Goal: Ask a question: Seek information or help from site administrators or community

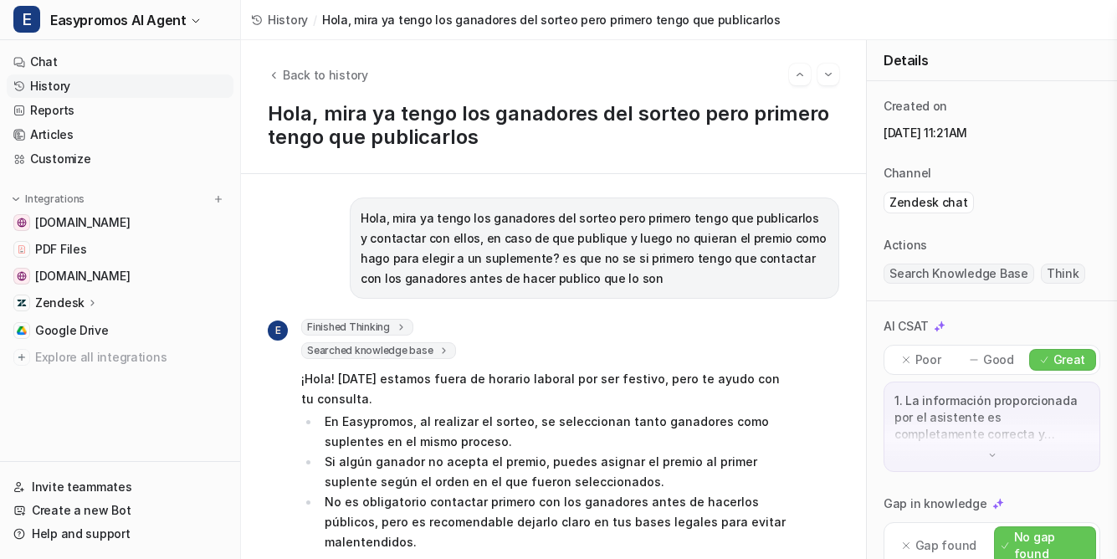
scroll to position [551, 0]
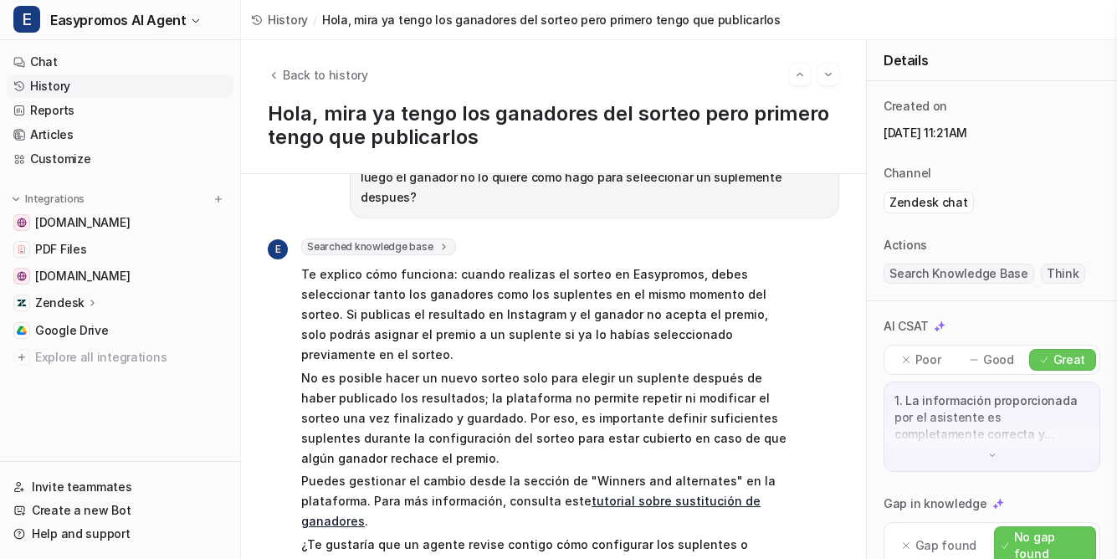
click at [49, 89] on link "History" at bounding box center [120, 85] width 227 height 23
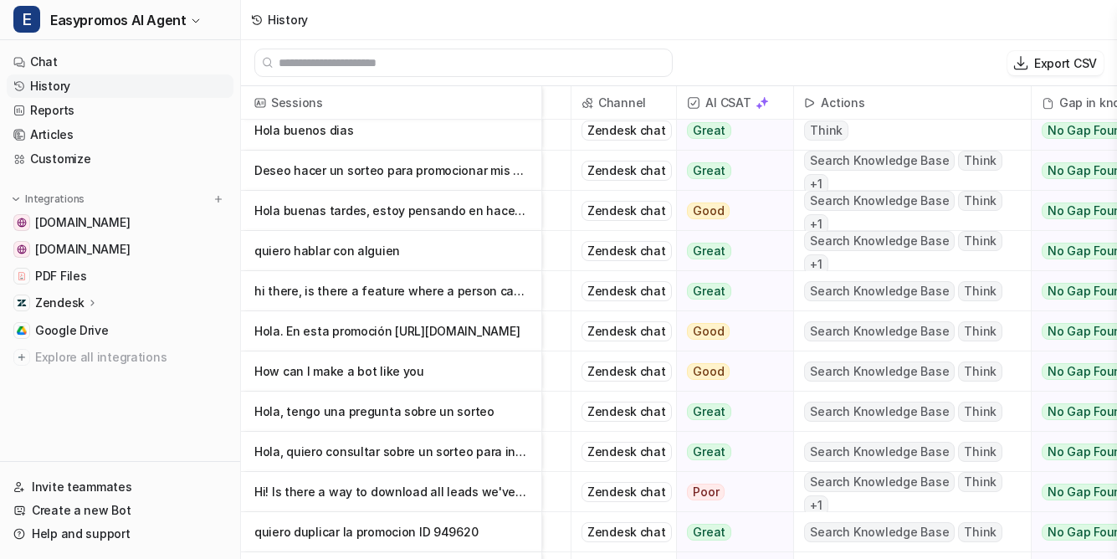
scroll to position [171, 121]
click at [368, 376] on p "How can I make a bot like you" at bounding box center [390, 370] width 273 height 40
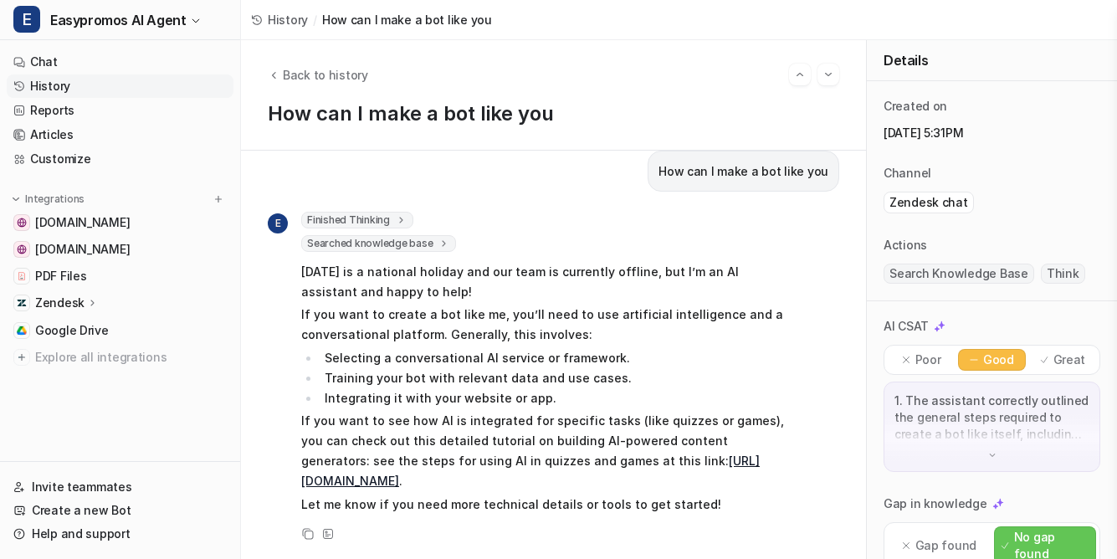
scroll to position [43, 0]
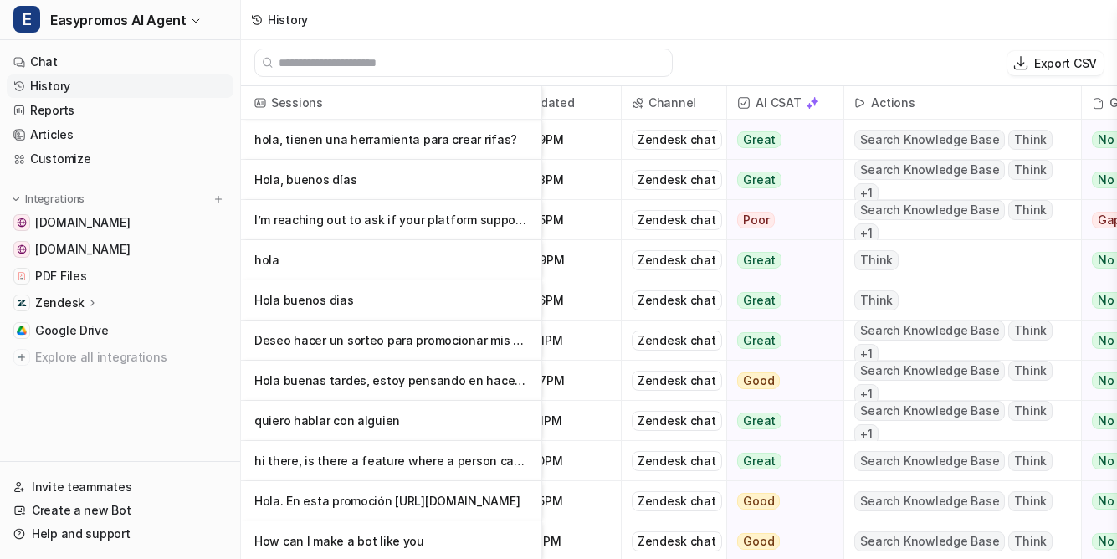
scroll to position [0, 68]
click at [360, 417] on p "quiero hablar con alguien" at bounding box center [390, 421] width 273 height 40
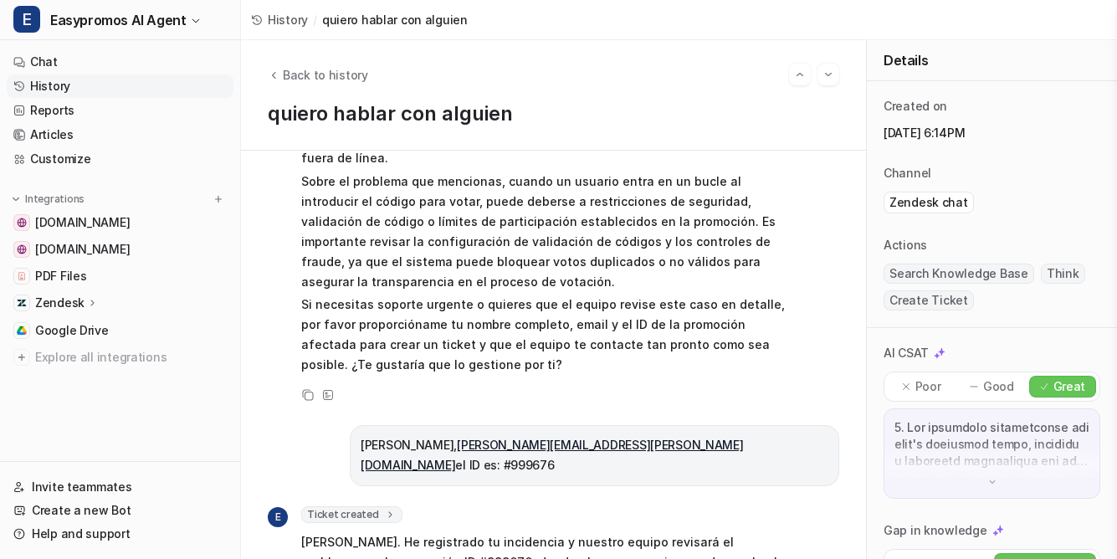
scroll to position [411, 0]
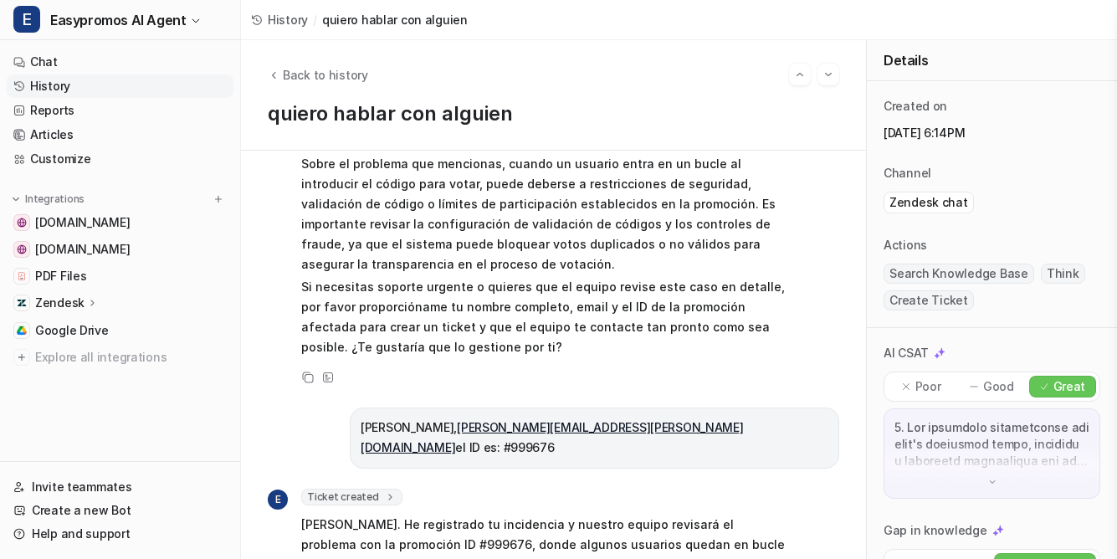
click at [808, 417] on p "Rosa Espinosa, [EMAIL_ADDRESS][PERSON_NAME][DOMAIN_NAME] el ID es: #999676" at bounding box center [594, 437] width 468 height 40
copy p "999676"
click at [62, 79] on link "History" at bounding box center [120, 85] width 227 height 23
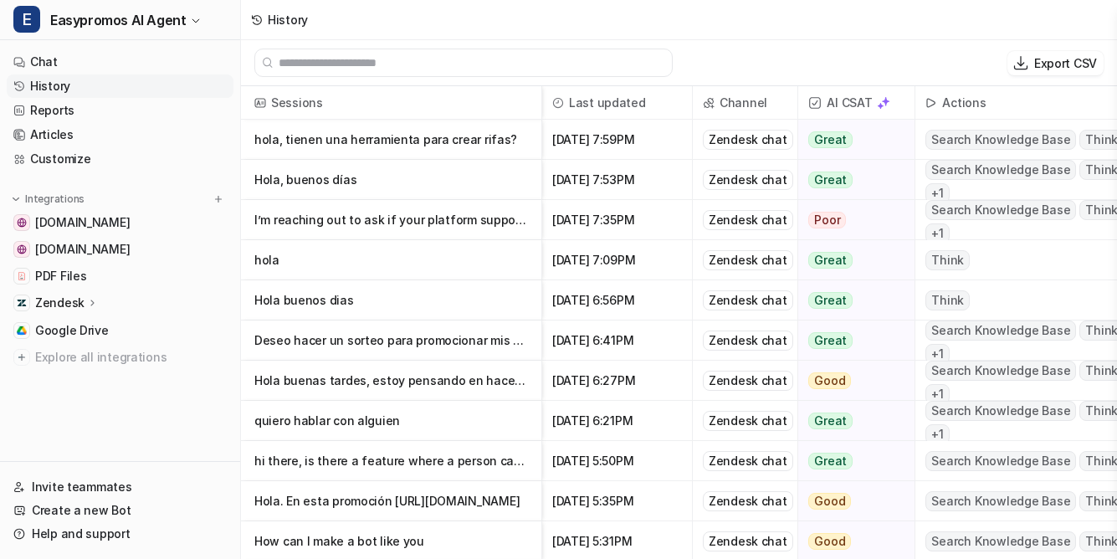
click at [437, 145] on p "hola, tienen una herramienta para crear rifas?" at bounding box center [390, 140] width 273 height 40
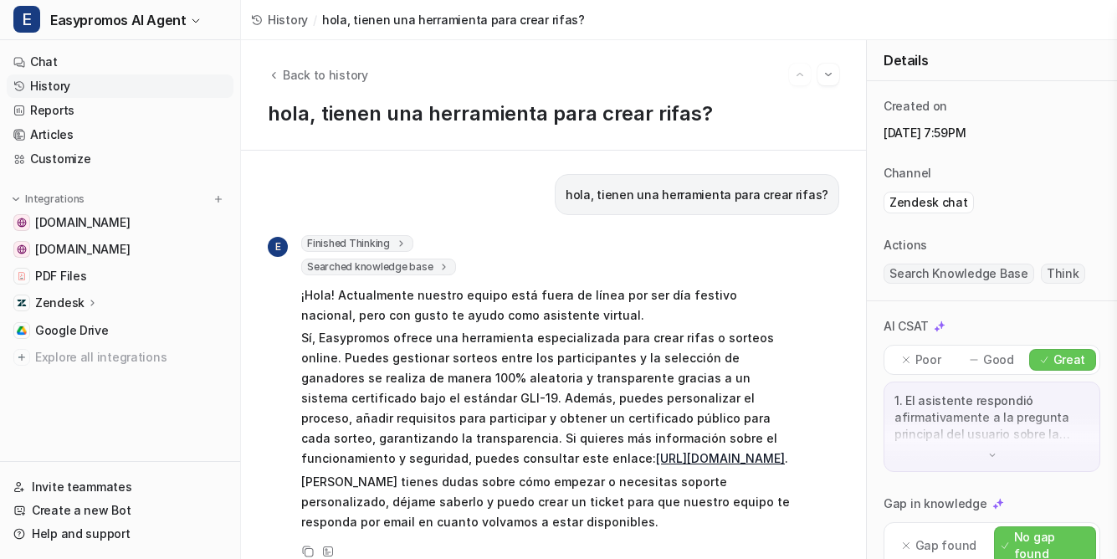
scroll to position [18, 0]
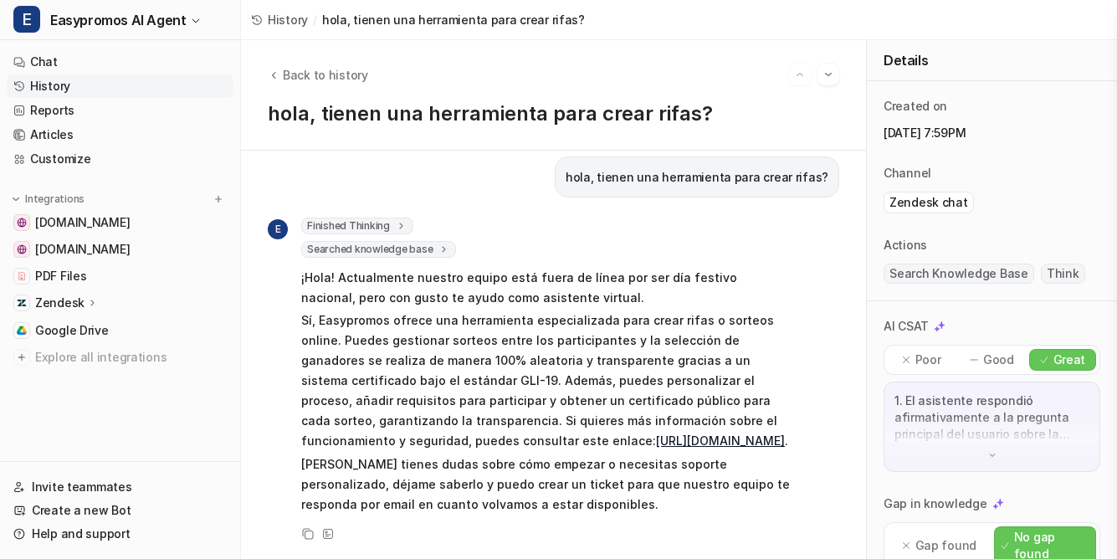
click at [52, 78] on link "History" at bounding box center [120, 85] width 227 height 23
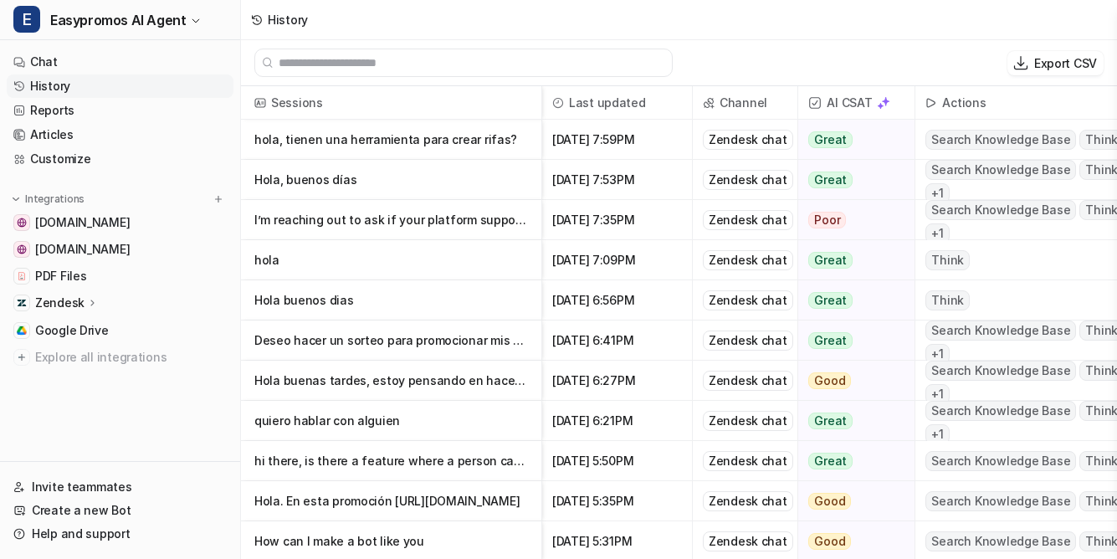
click at [330, 179] on p "Hola, buenos días" at bounding box center [390, 180] width 273 height 40
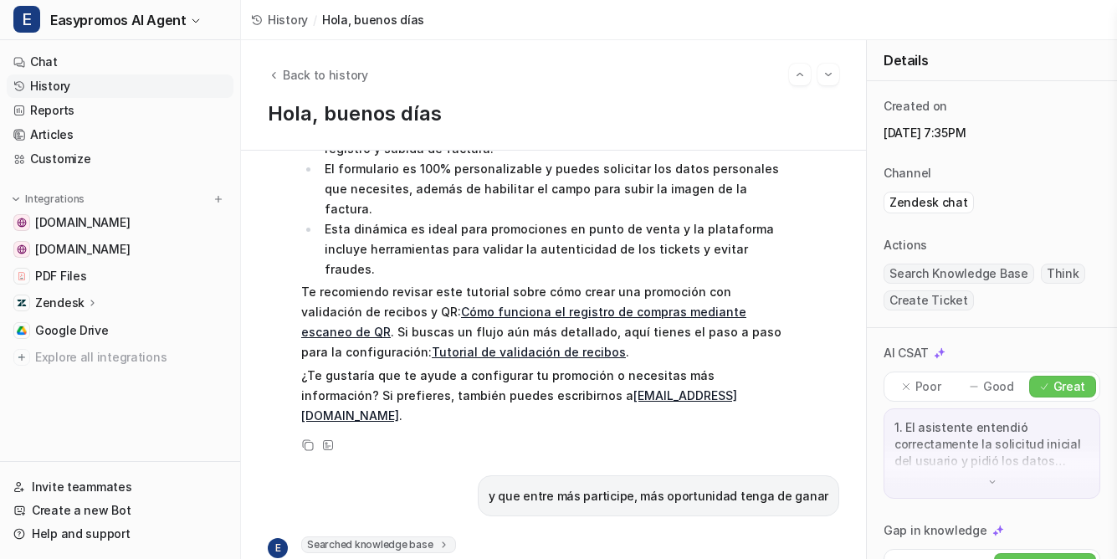
scroll to position [38, 0]
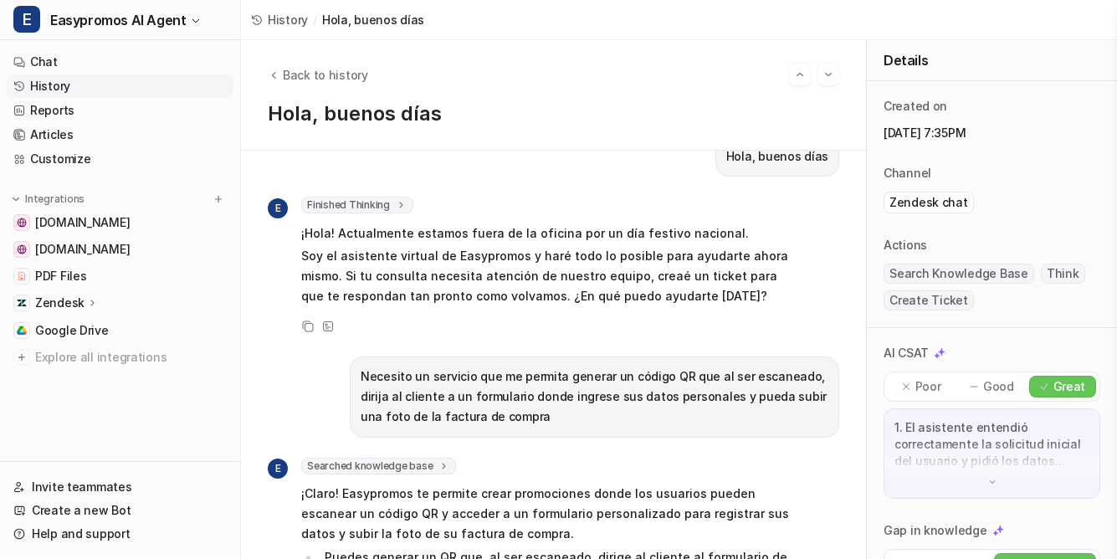
click at [38, 79] on link "History" at bounding box center [120, 85] width 227 height 23
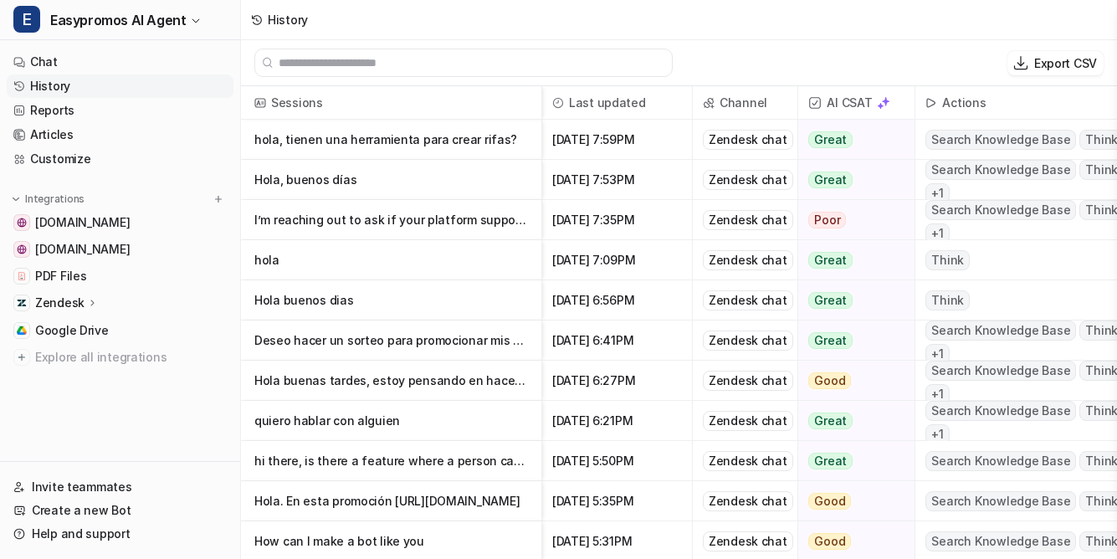
click at [426, 220] on p "I’m reaching out to ask if your platform supports the following requirements fo…" at bounding box center [390, 220] width 273 height 40
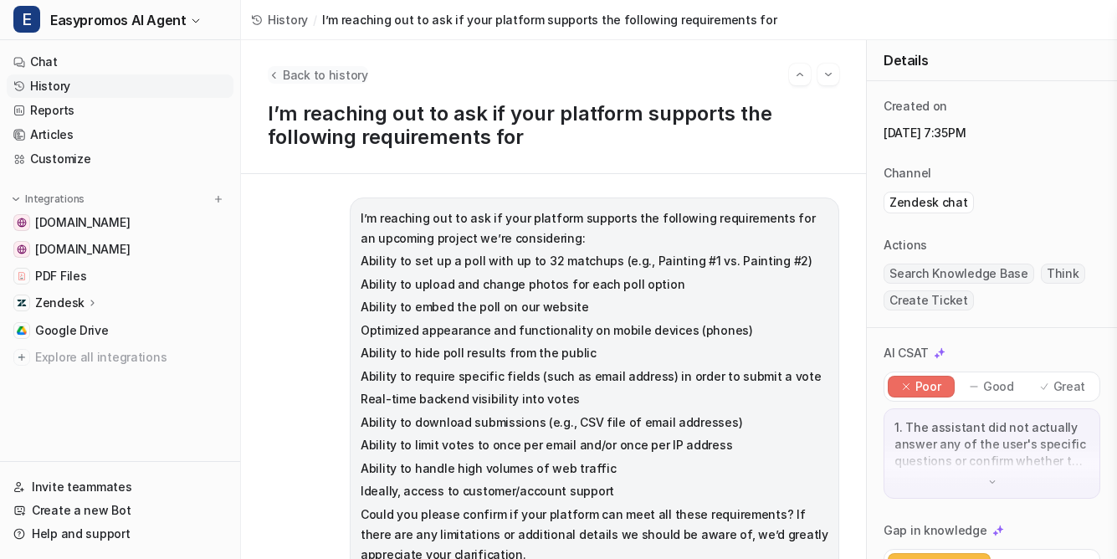
click at [288, 74] on span "Back to history" at bounding box center [325, 75] width 85 height 18
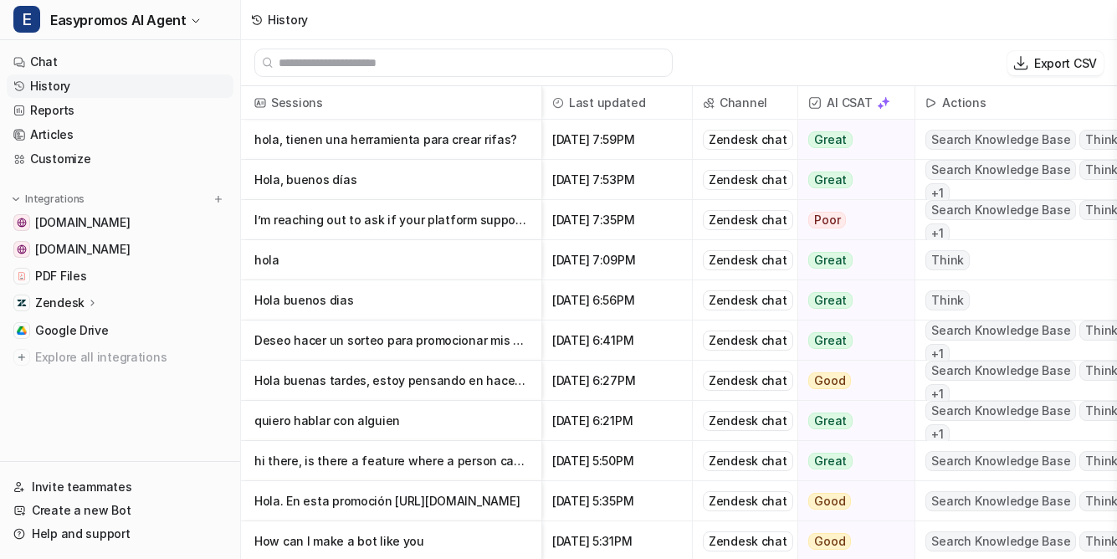
click at [266, 253] on p "hola" at bounding box center [390, 260] width 273 height 40
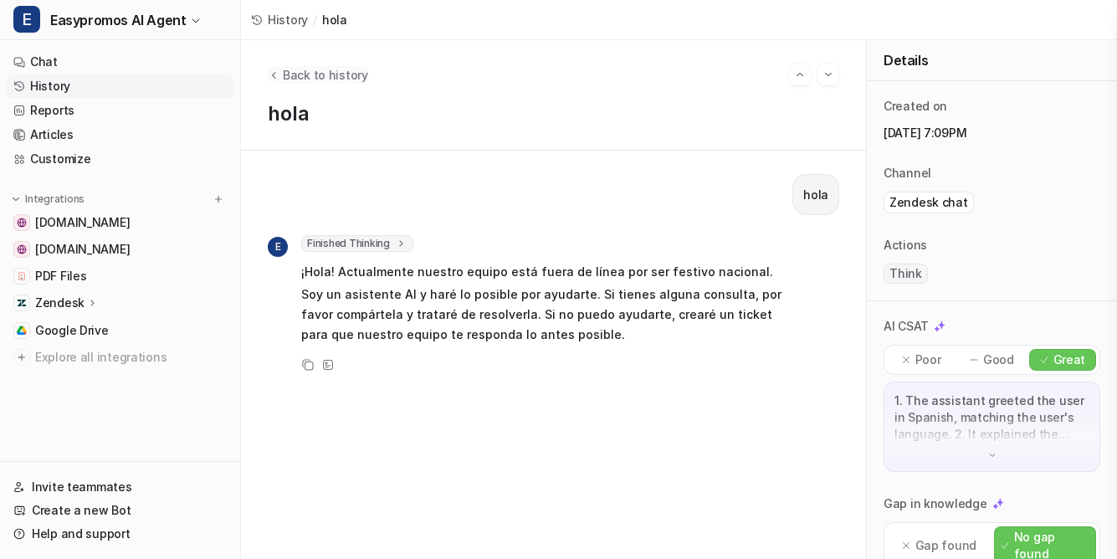
click at [299, 72] on span "Back to history" at bounding box center [325, 75] width 85 height 18
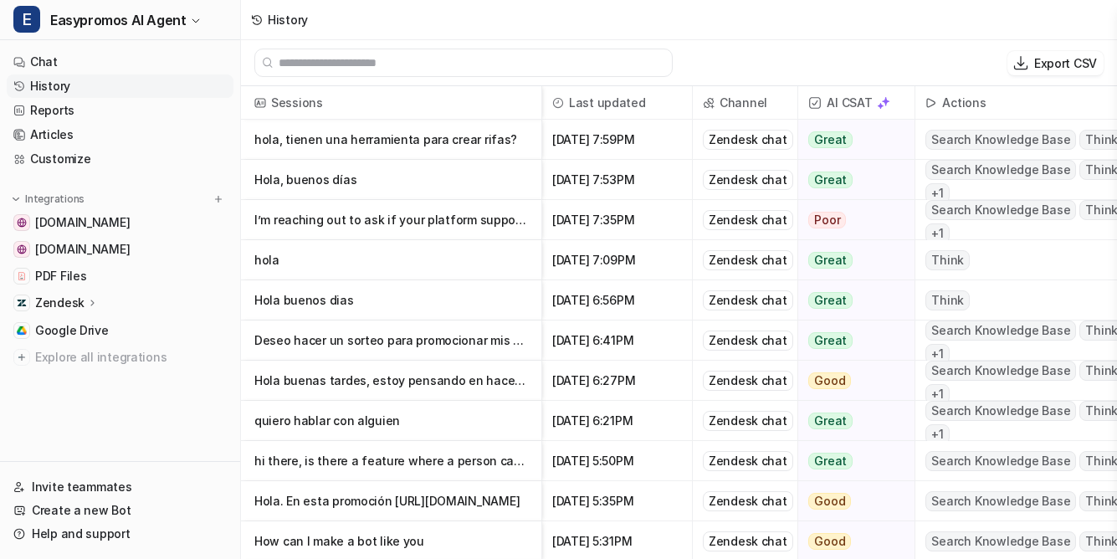
click at [272, 302] on p "Hola buenos dias" at bounding box center [390, 300] width 273 height 40
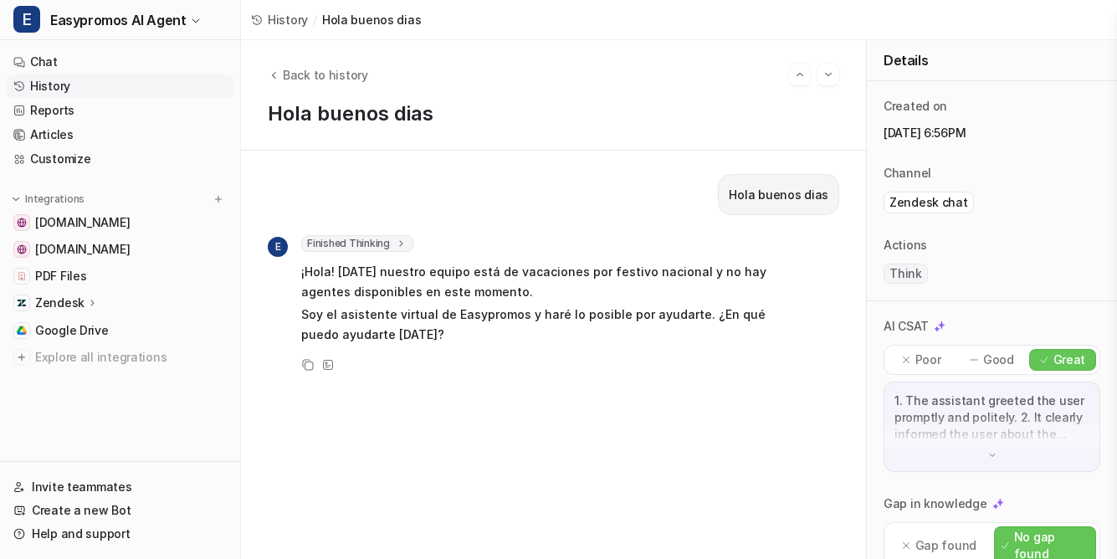
click at [326, 63] on div "Back to history Hola buenos dias" at bounding box center [553, 95] width 625 height 110
click at [323, 75] on span "Back to history" at bounding box center [325, 75] width 85 height 18
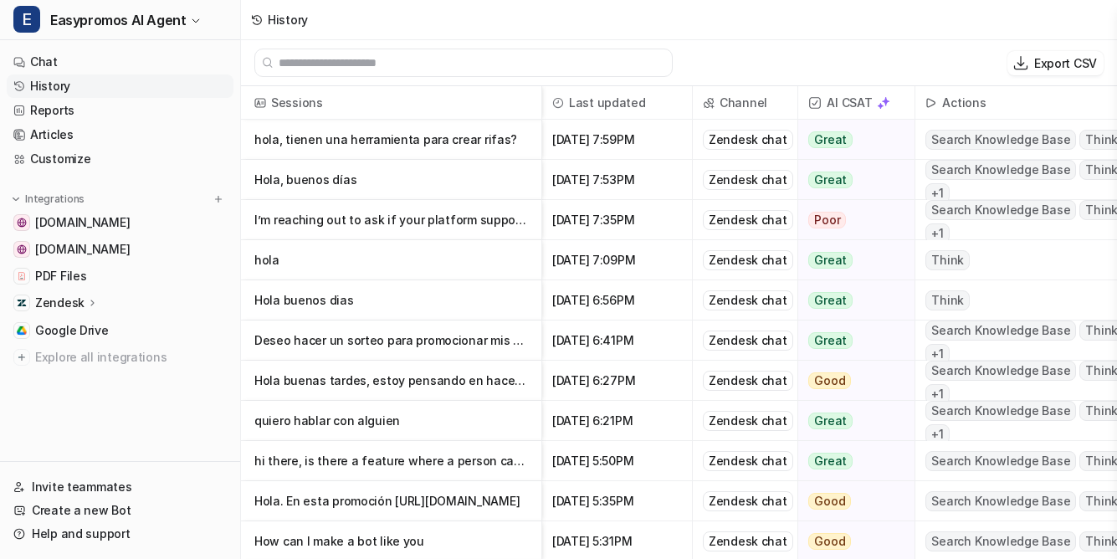
click at [346, 341] on p "Deseo hacer un sorteo para promocionar mis servicios holisticos" at bounding box center [390, 340] width 273 height 40
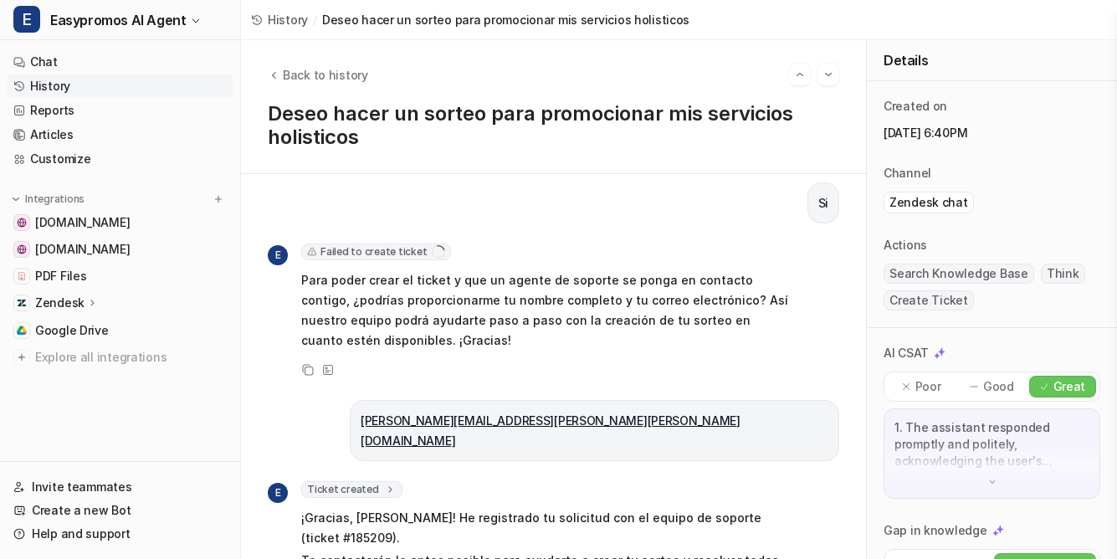
scroll to position [484, 0]
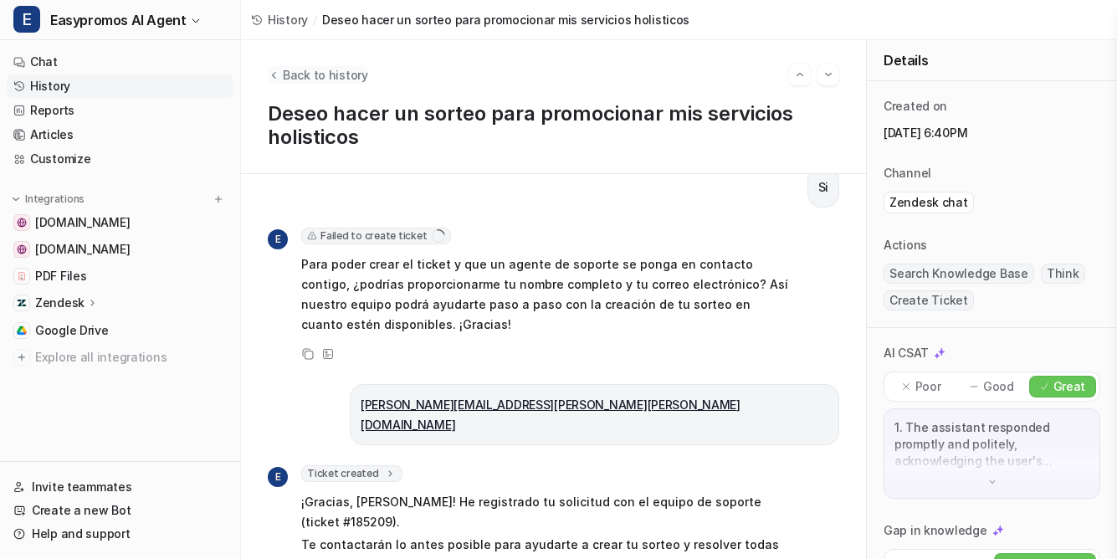
click at [294, 74] on span "Back to history" at bounding box center [325, 75] width 85 height 18
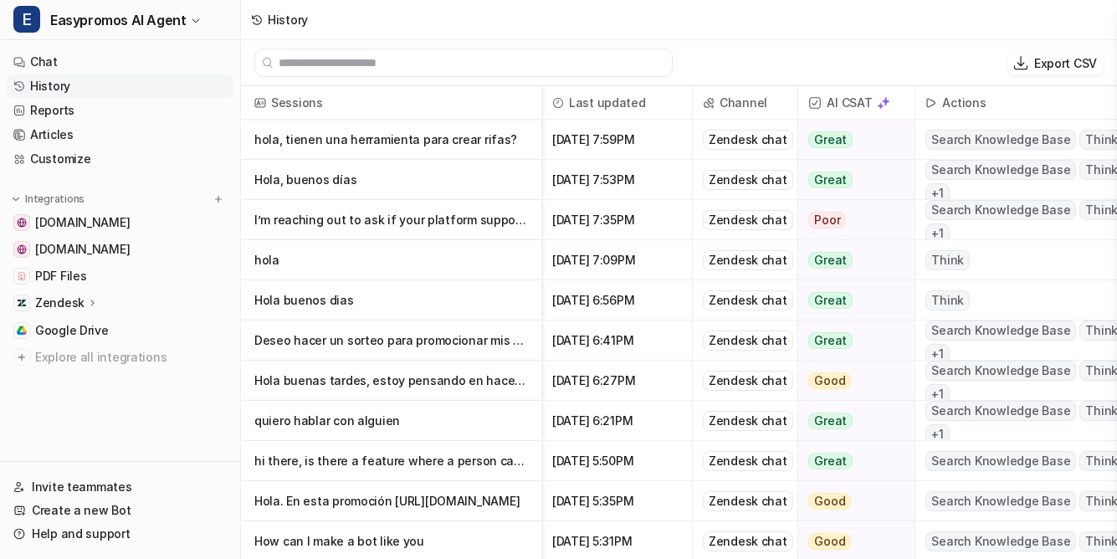
click at [407, 383] on p "Hola buenas tardes, estoy pensando en hacer un sorteo de nuestros productos del…" at bounding box center [390, 380] width 273 height 40
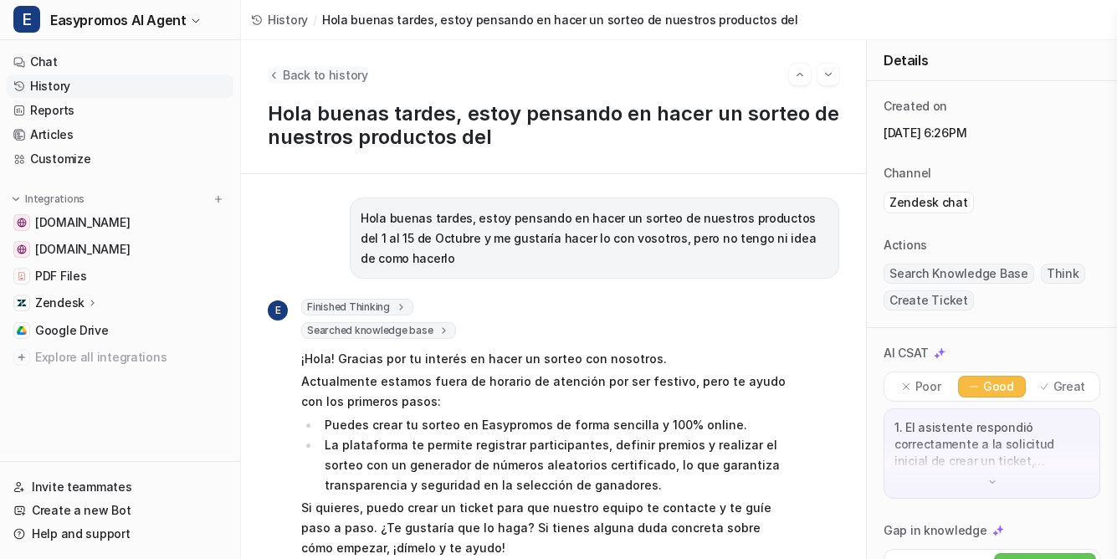
click at [309, 80] on span "Back to history" at bounding box center [325, 75] width 85 height 18
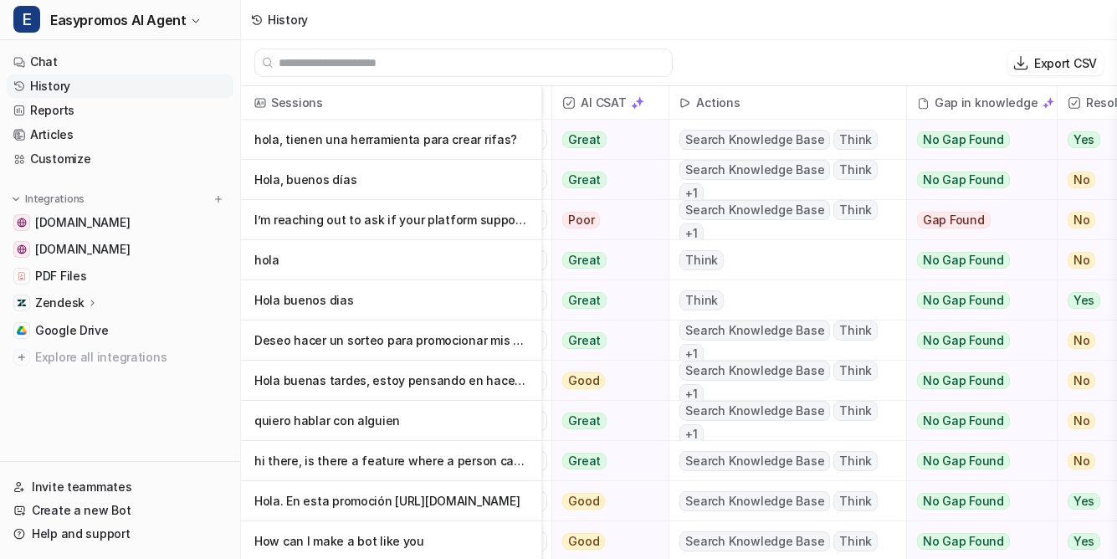
scroll to position [0, 239]
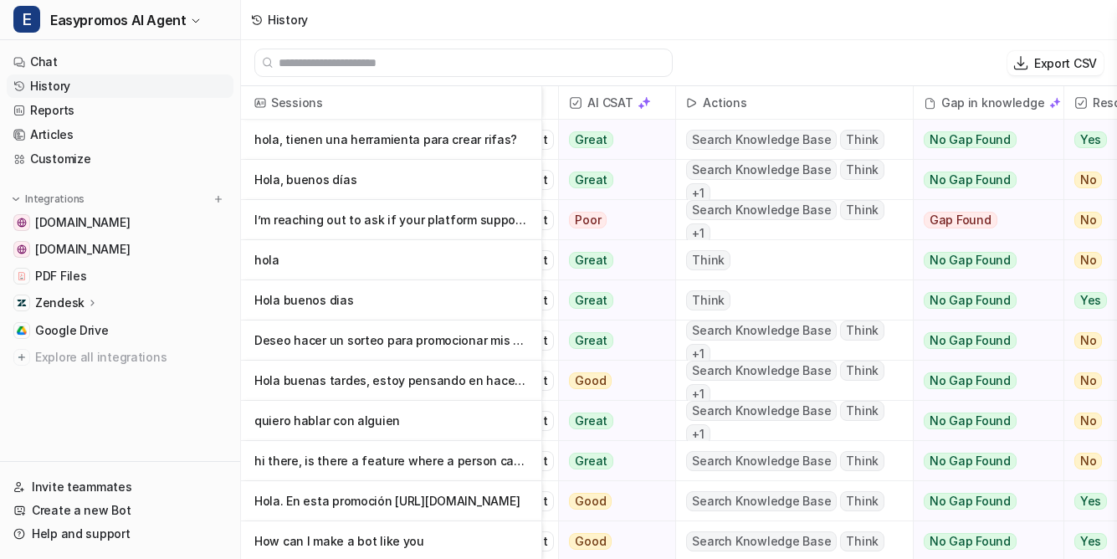
click at [338, 432] on p "quiero hablar con alguien" at bounding box center [390, 421] width 273 height 40
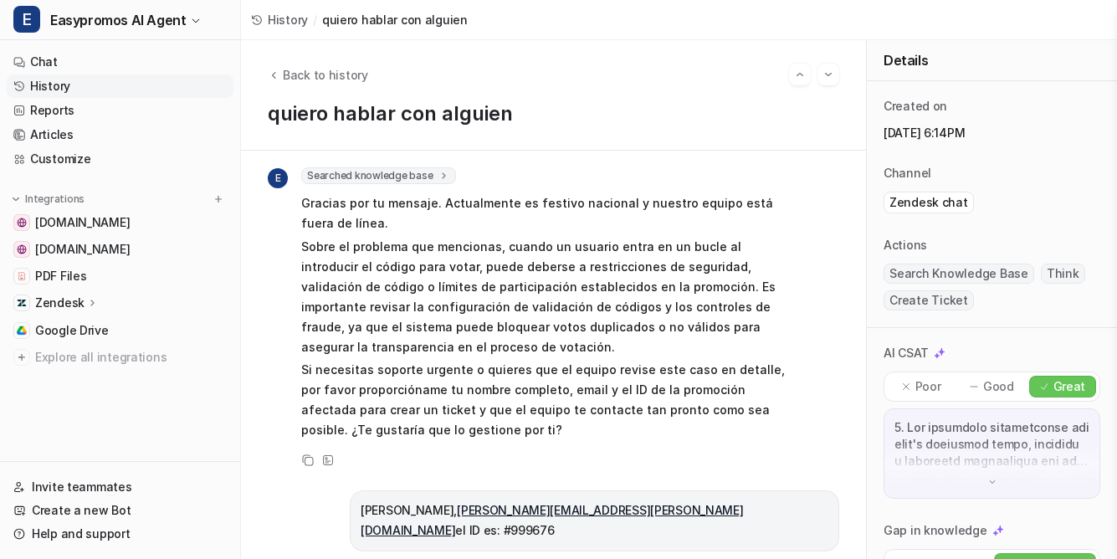
scroll to position [455, 0]
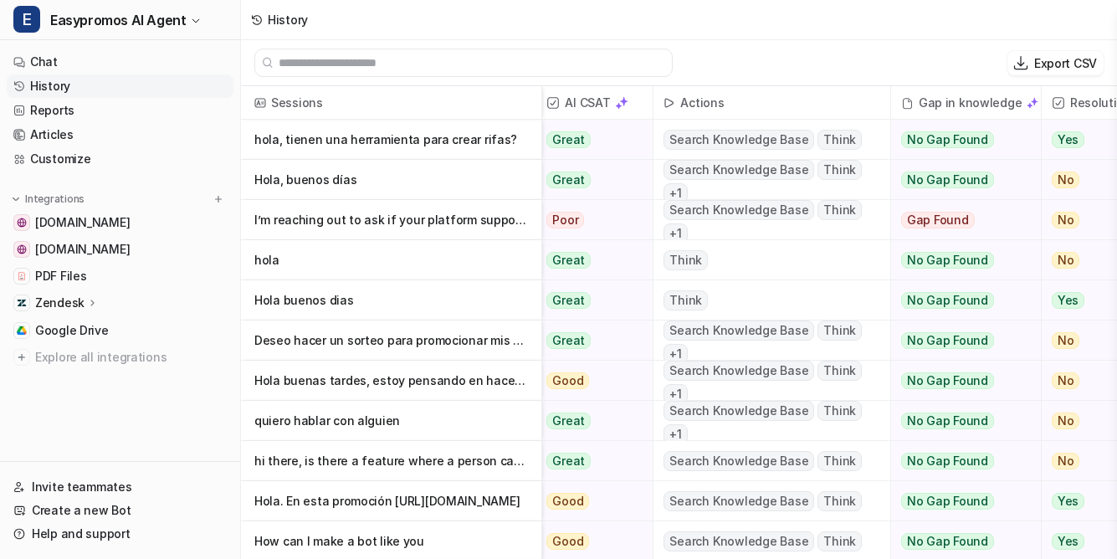
scroll to position [0, 255]
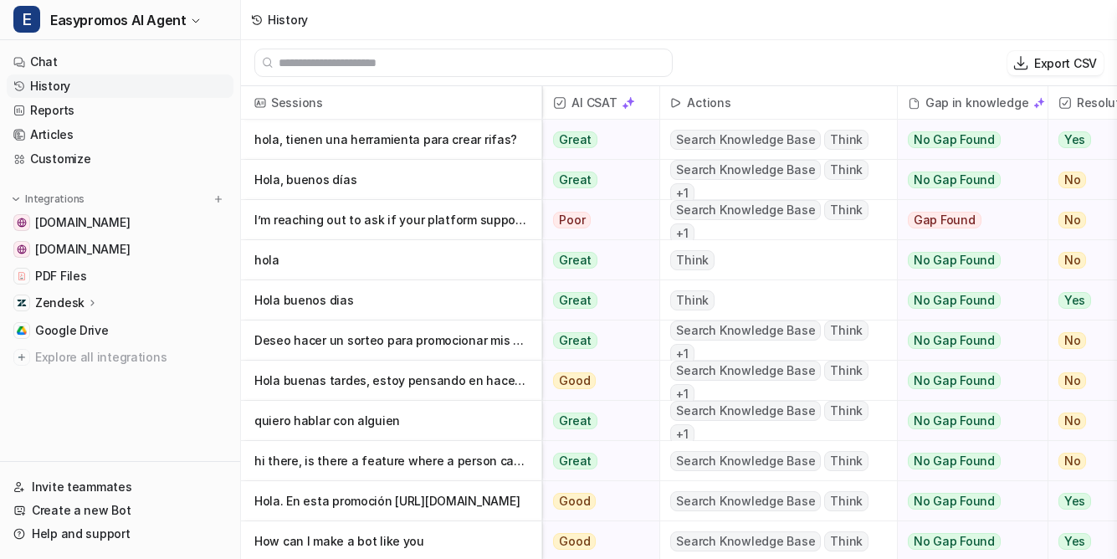
click at [407, 454] on p "hi there, is there a feature where a person can book a timeslot? after the sele…" at bounding box center [390, 461] width 273 height 40
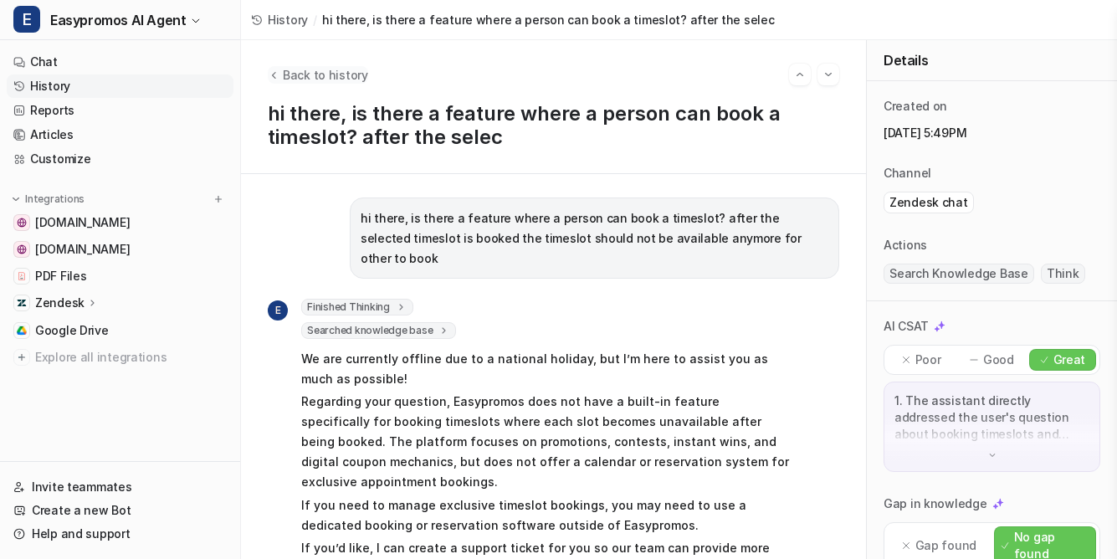
click at [299, 69] on span "Back to history" at bounding box center [325, 75] width 85 height 18
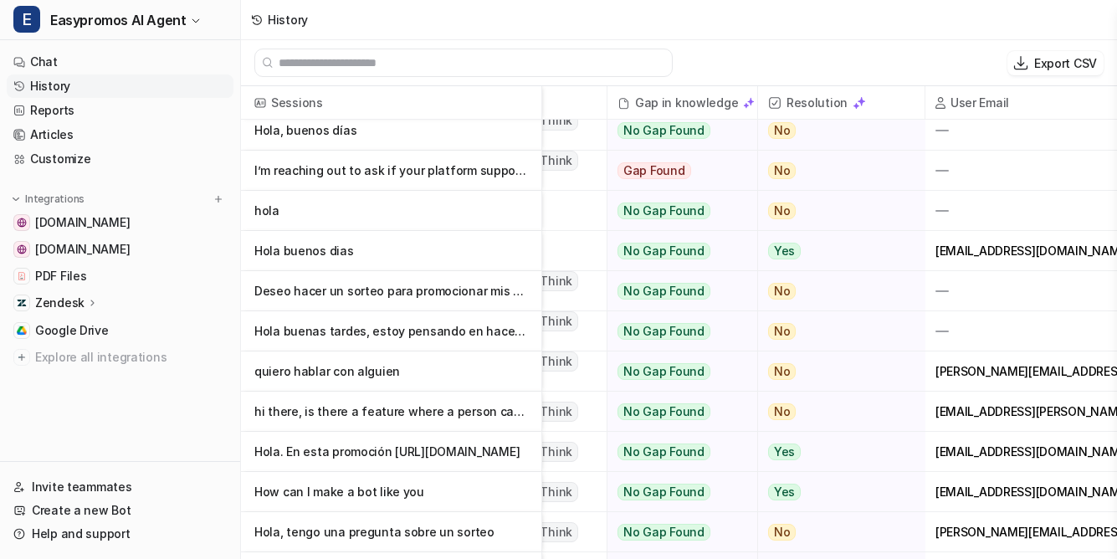
scroll to position [49, 583]
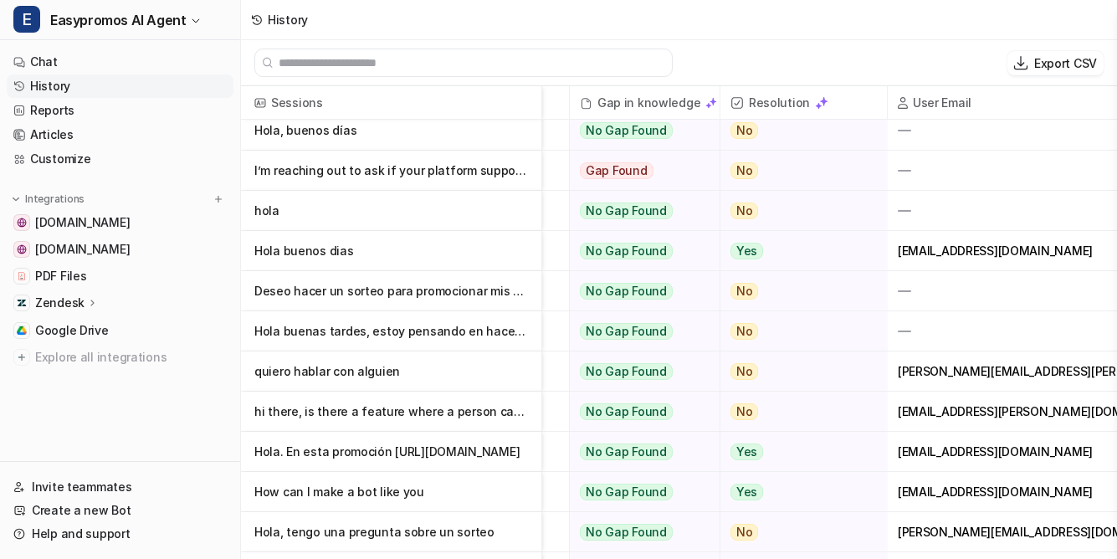
click at [391, 457] on p "Hola. En esta promoción [URL][DOMAIN_NAME]" at bounding box center [390, 452] width 273 height 40
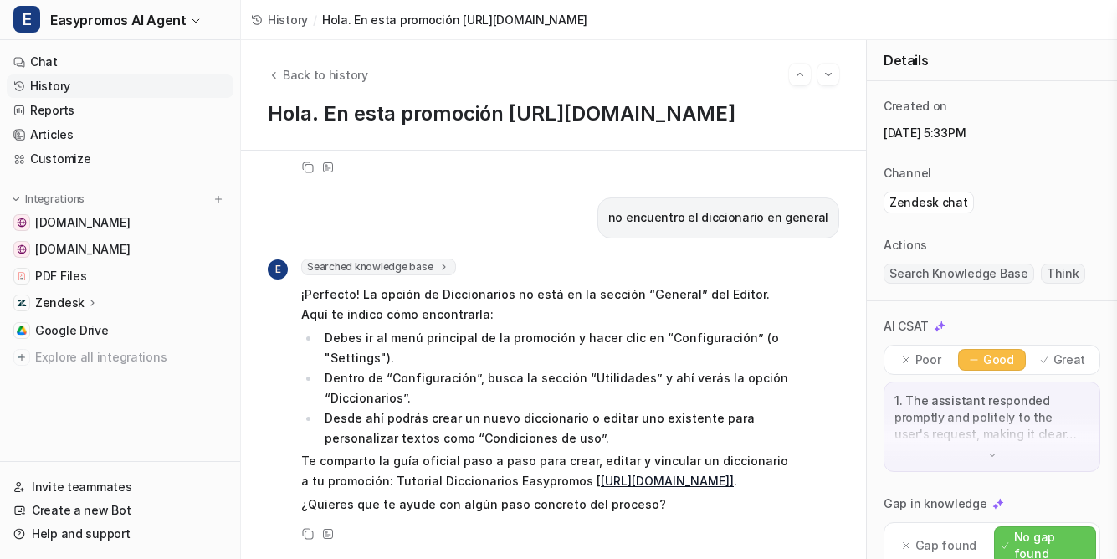
scroll to position [894, 0]
click at [324, 73] on span "Back to history" at bounding box center [325, 75] width 85 height 18
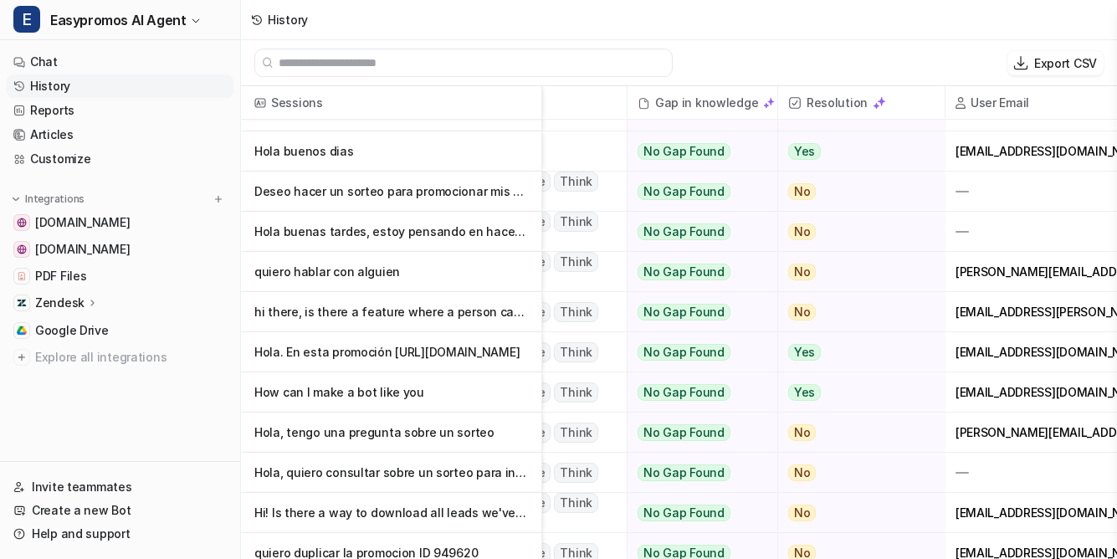
scroll to position [149, 583]
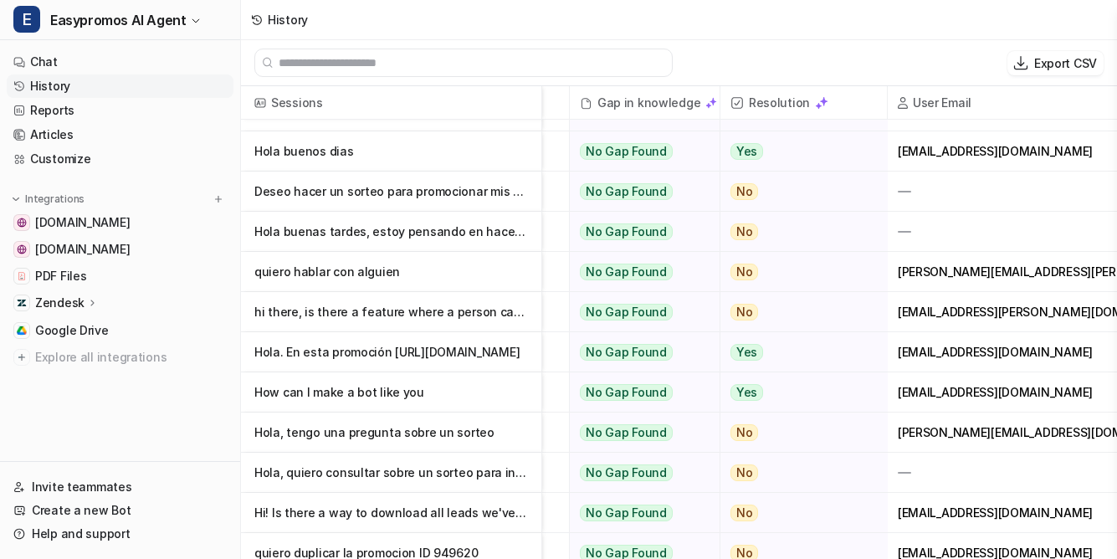
click at [371, 431] on p "Hola, tengo una pregunta sobre un sorteo" at bounding box center [390, 432] width 273 height 40
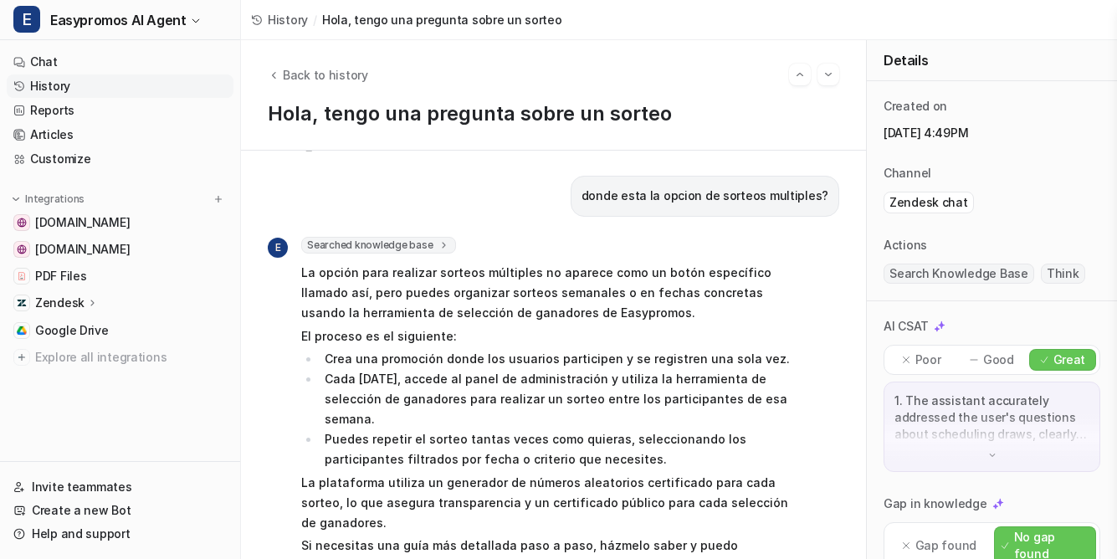
scroll to position [889, 0]
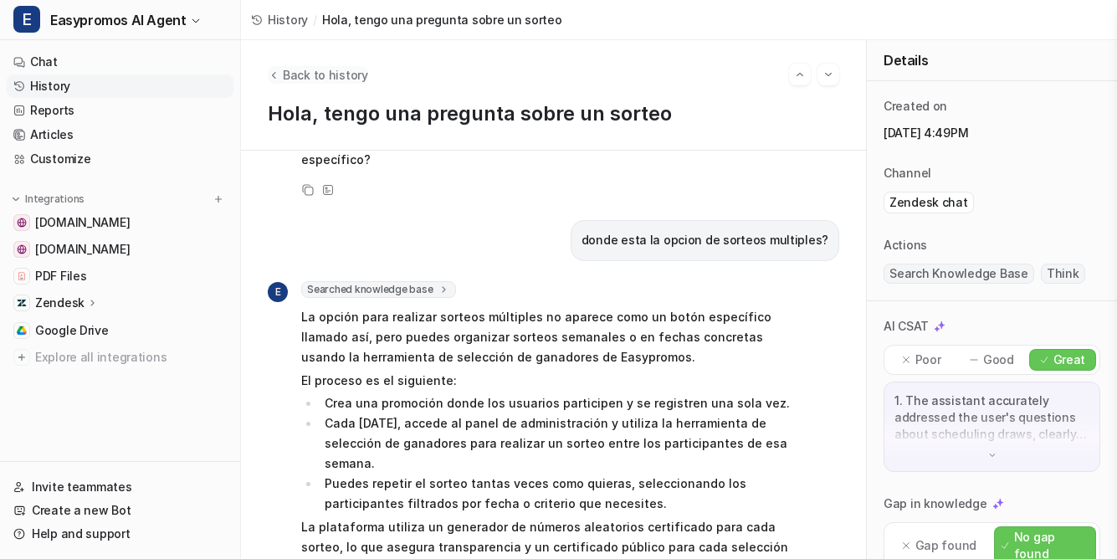
click at [304, 74] on span "Back to history" at bounding box center [325, 75] width 85 height 18
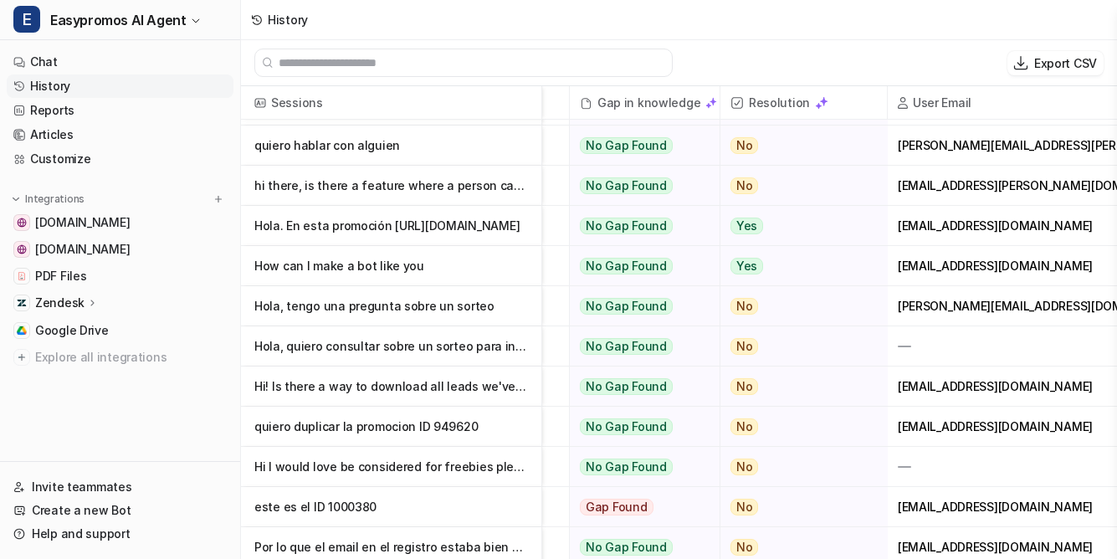
scroll to position [282, 583]
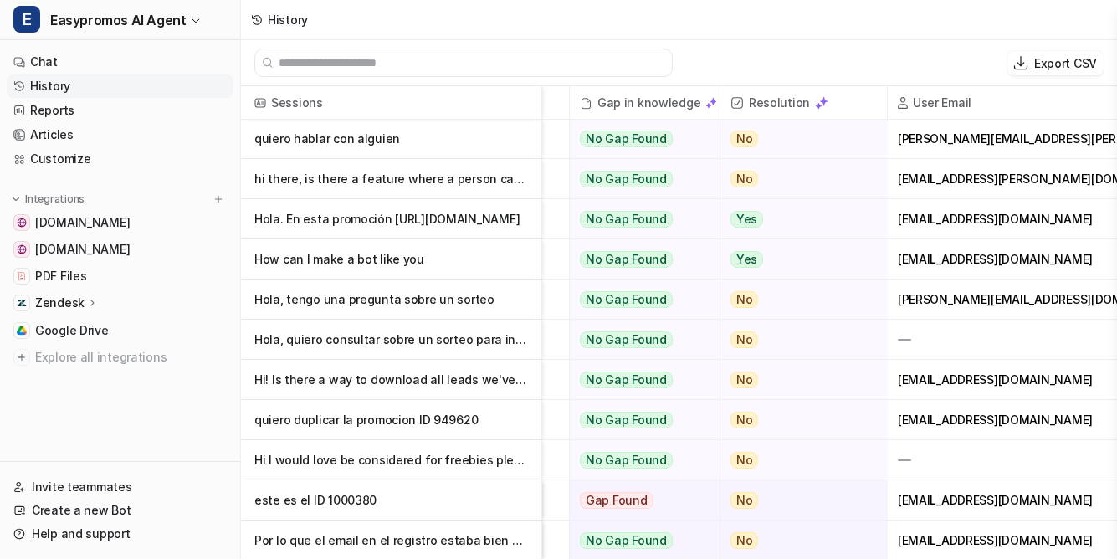
click at [390, 434] on p "quiero duplicar la promocion ID 949620" at bounding box center [390, 420] width 273 height 40
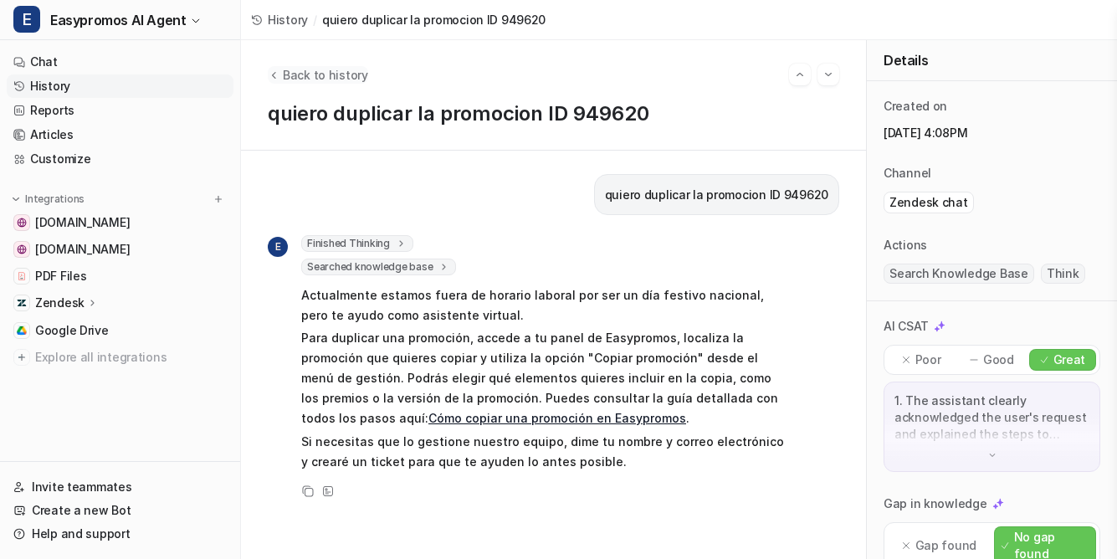
click at [330, 74] on span "Back to history" at bounding box center [325, 75] width 85 height 18
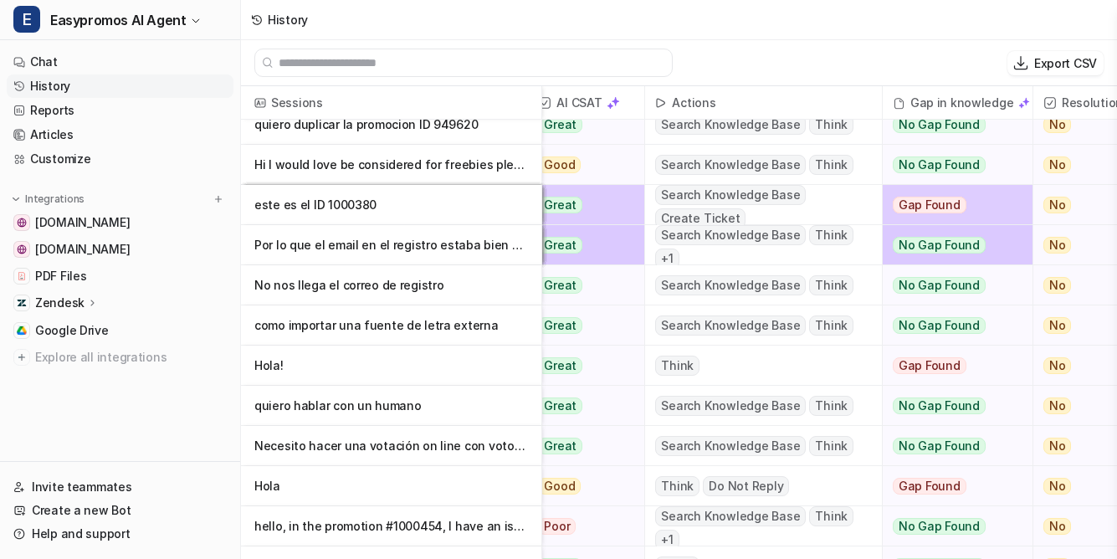
scroll to position [577, 149]
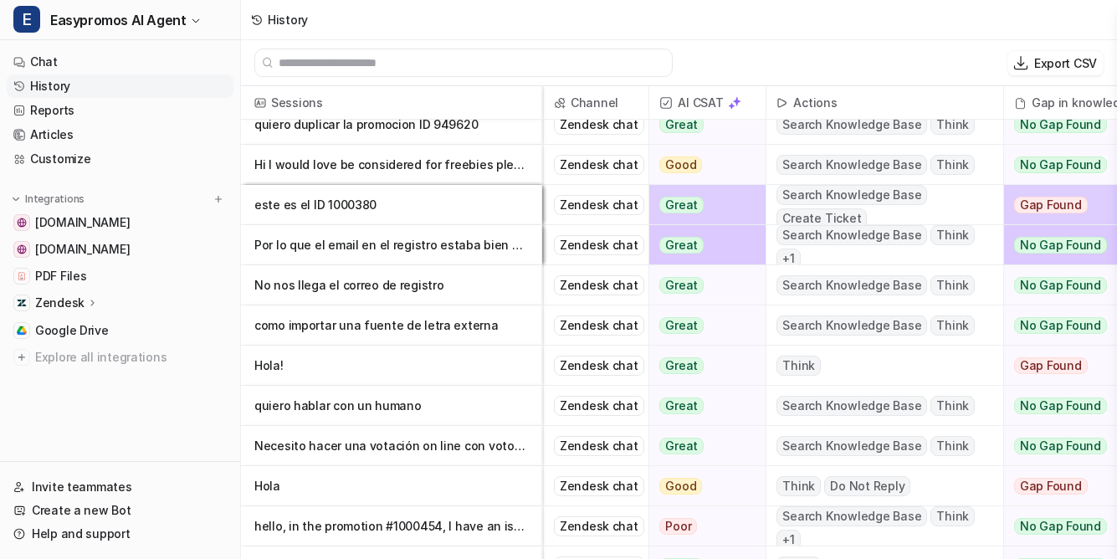
click at [387, 243] on p "Por lo que el email en el registro estaba bien escrito" at bounding box center [390, 245] width 273 height 40
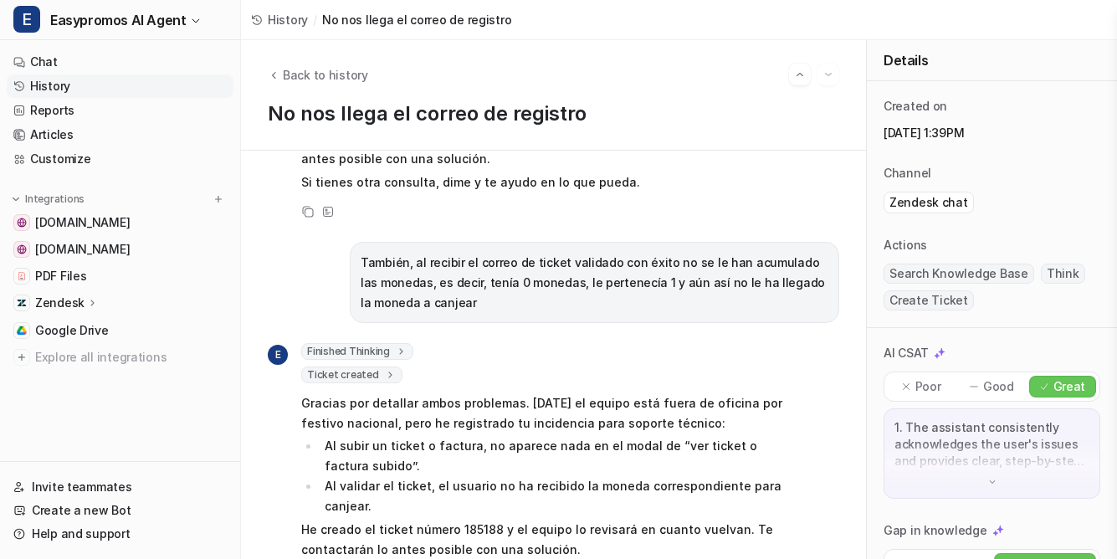
scroll to position [1268, 0]
